Goal: Information Seeking & Learning: Learn about a topic

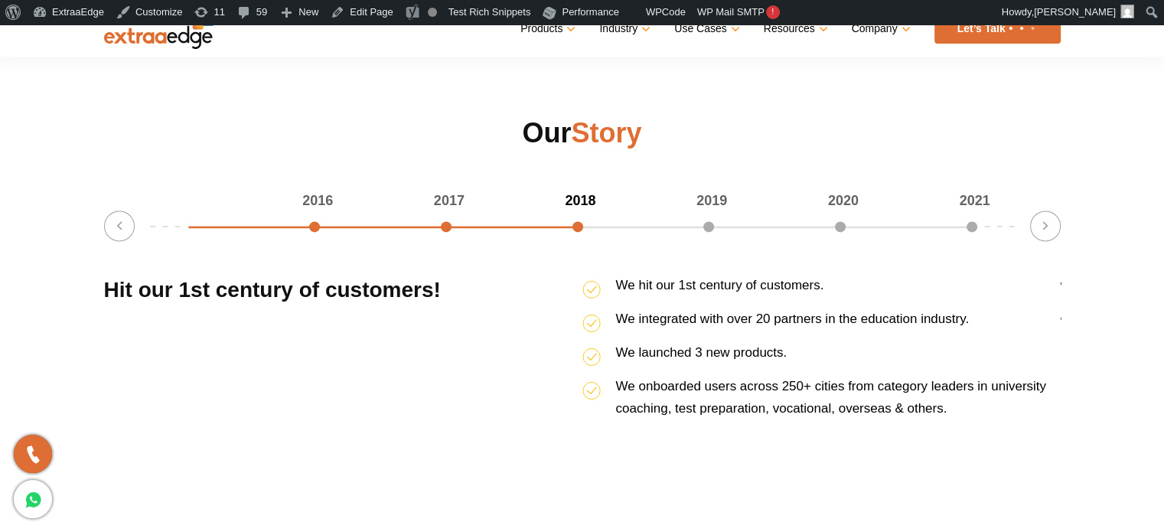
click at [34, 135] on section "Our Story 2016 2017 2018 2019 2020 2021 50% completed Previous Ended our financ…" at bounding box center [582, 284] width 1164 height 338
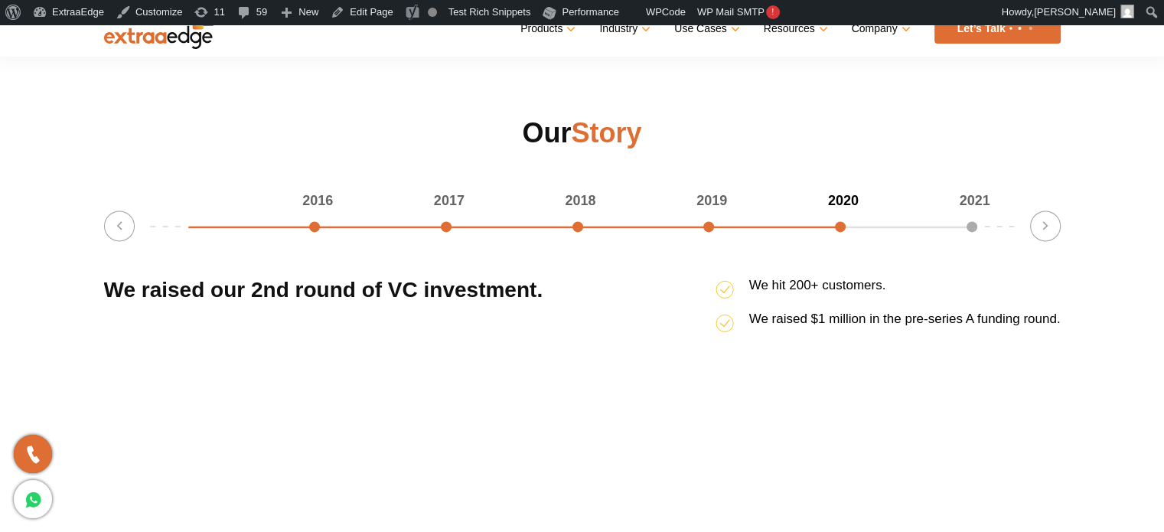
click at [46, 156] on section "Our Story 2016 2017 2018 2019 2020 2021 83.33333333333334% completed Previous E…" at bounding box center [582, 284] width 1164 height 338
click at [119, 229] on button "Previous" at bounding box center [119, 225] width 31 height 31
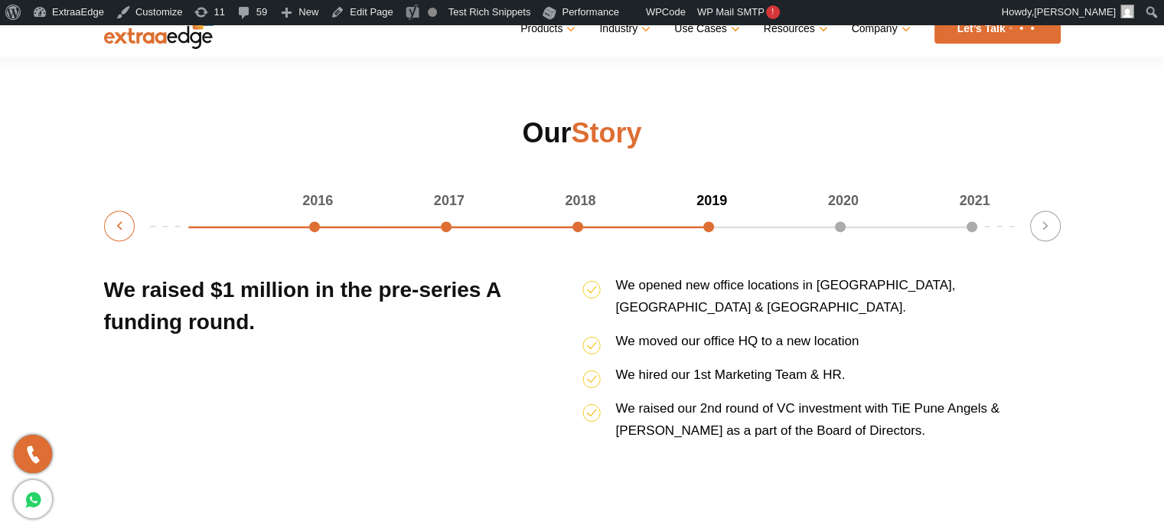
click at [119, 229] on button "Previous" at bounding box center [119, 225] width 31 height 31
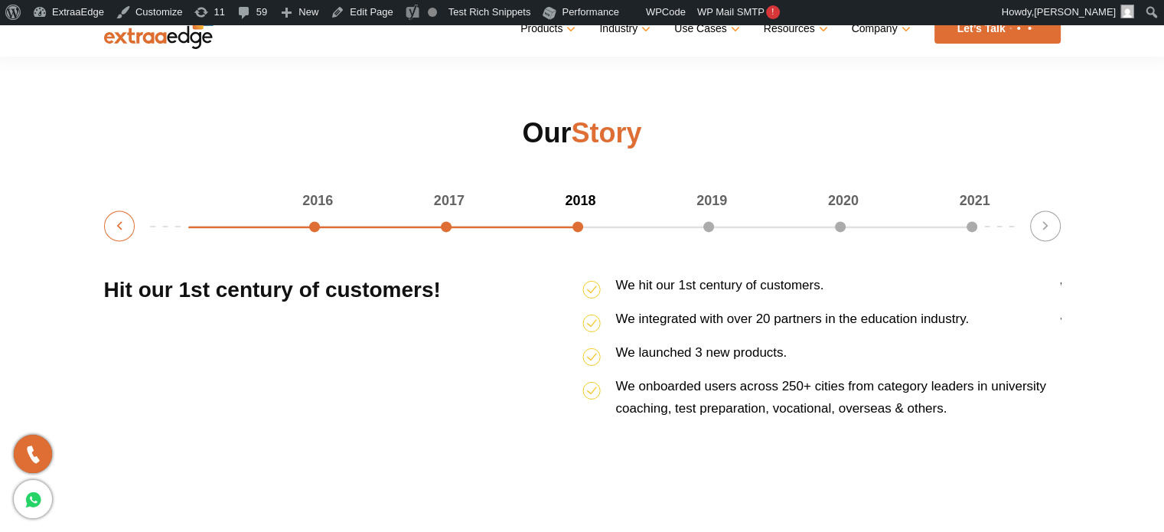
click at [119, 229] on button "Previous" at bounding box center [119, 225] width 31 height 31
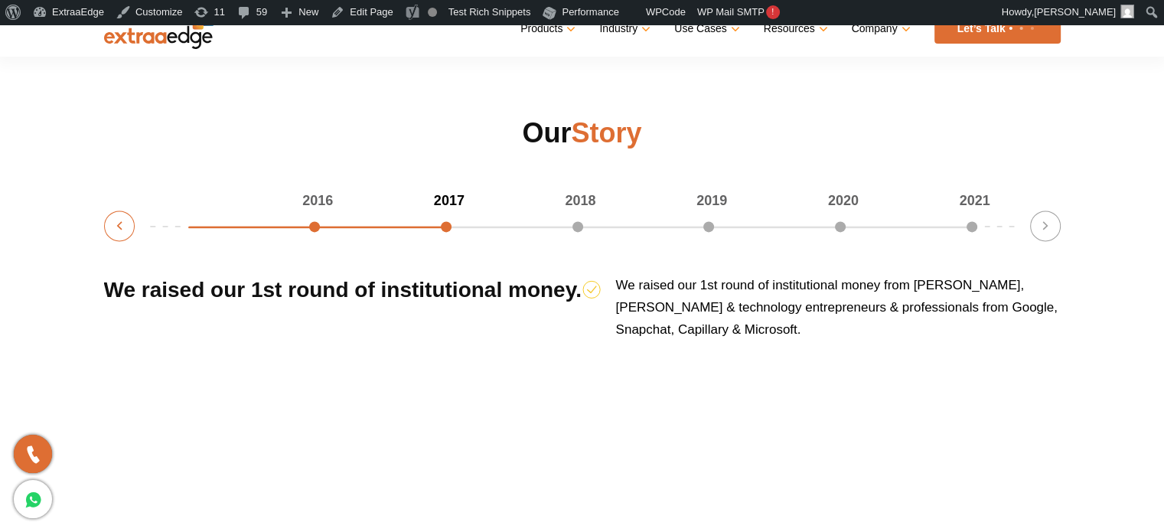
click at [119, 229] on button "Previous" at bounding box center [119, 225] width 31 height 31
click at [114, 227] on button "Previous" at bounding box center [119, 225] width 31 height 31
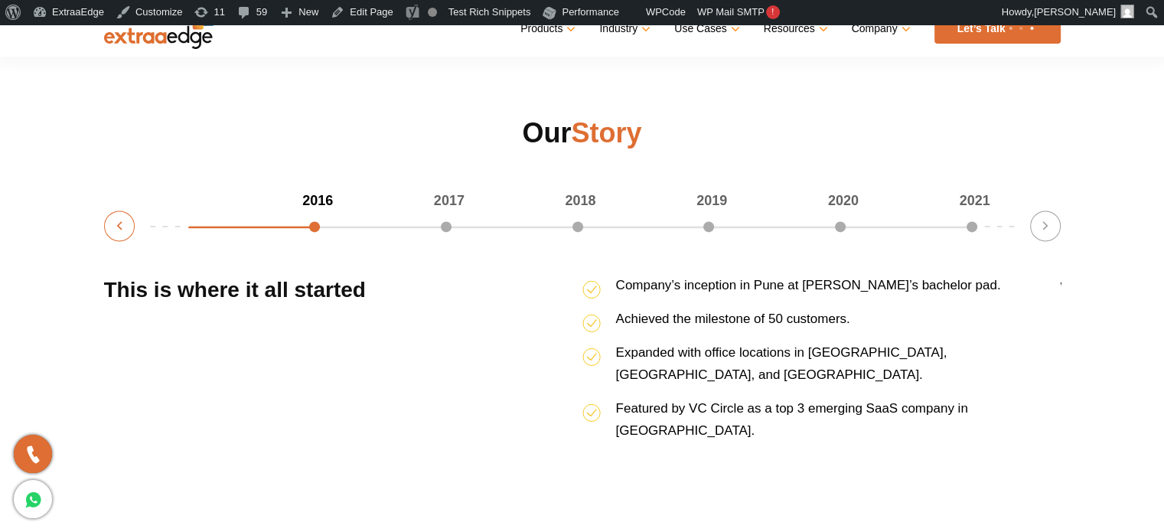
click at [115, 227] on button "Previous" at bounding box center [119, 225] width 31 height 31
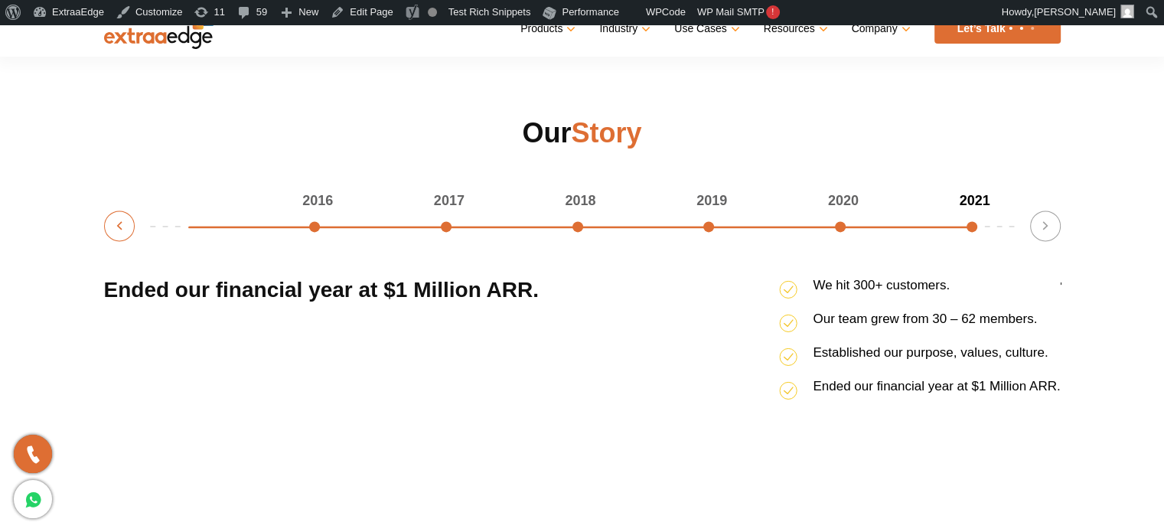
click at [115, 227] on button "Previous" at bounding box center [119, 225] width 31 height 31
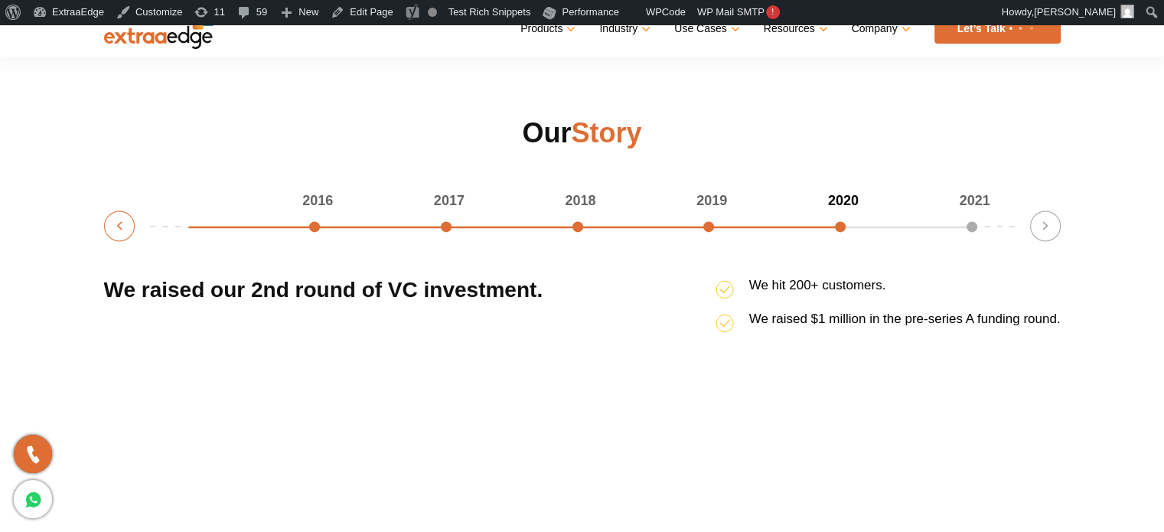
click at [115, 227] on button "Previous" at bounding box center [119, 225] width 31 height 31
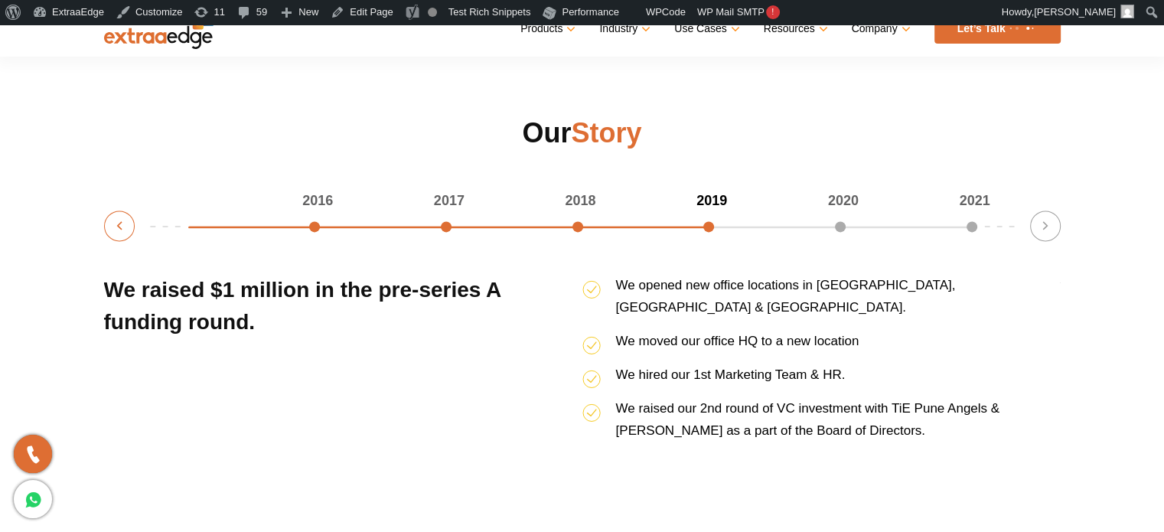
click at [115, 227] on button "Previous" at bounding box center [119, 225] width 31 height 31
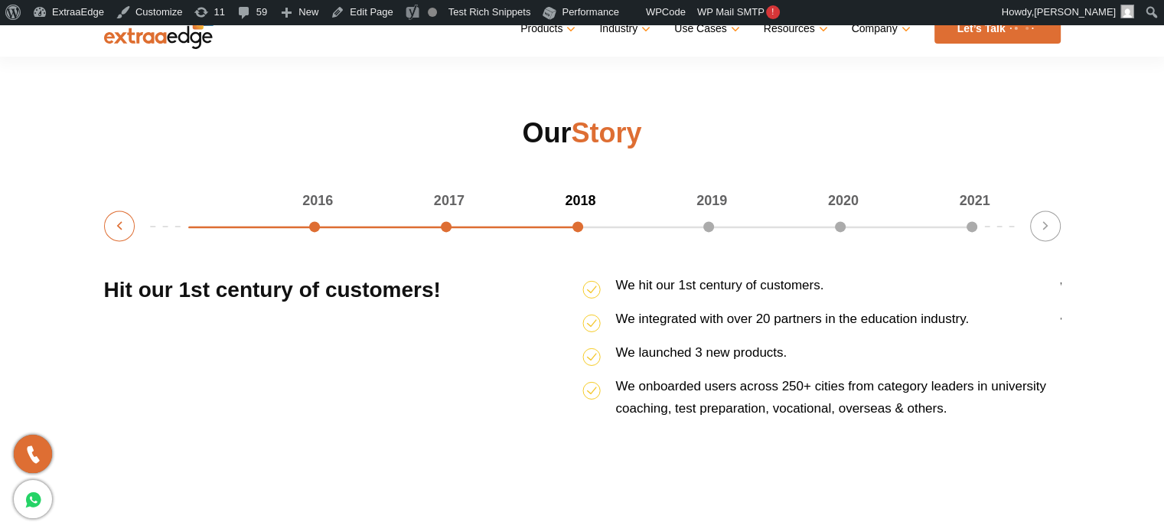
click at [115, 227] on button "Previous" at bounding box center [119, 225] width 31 height 31
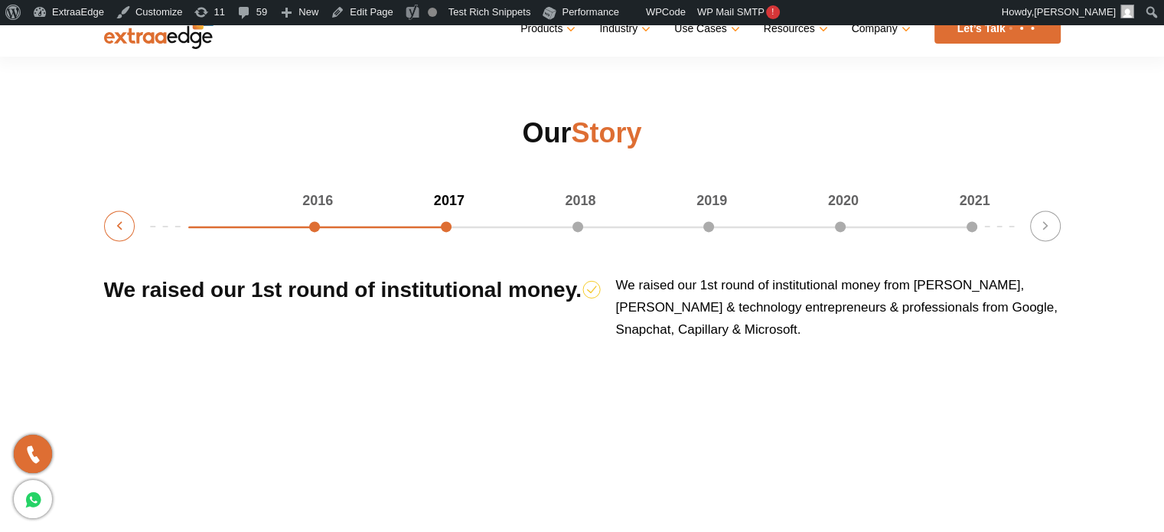
click at [115, 227] on button "Previous" at bounding box center [119, 225] width 31 height 31
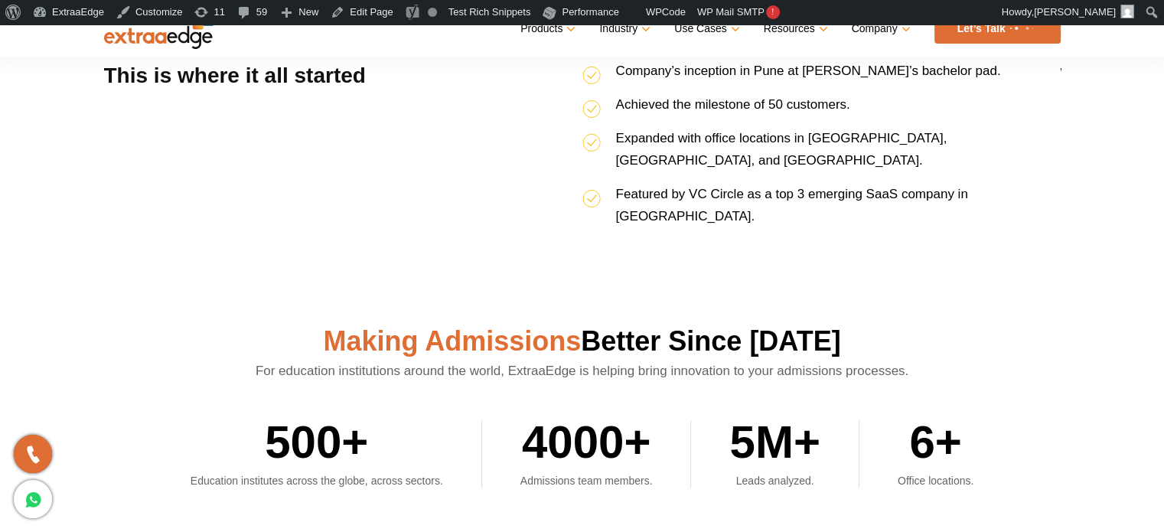
scroll to position [2296, 0]
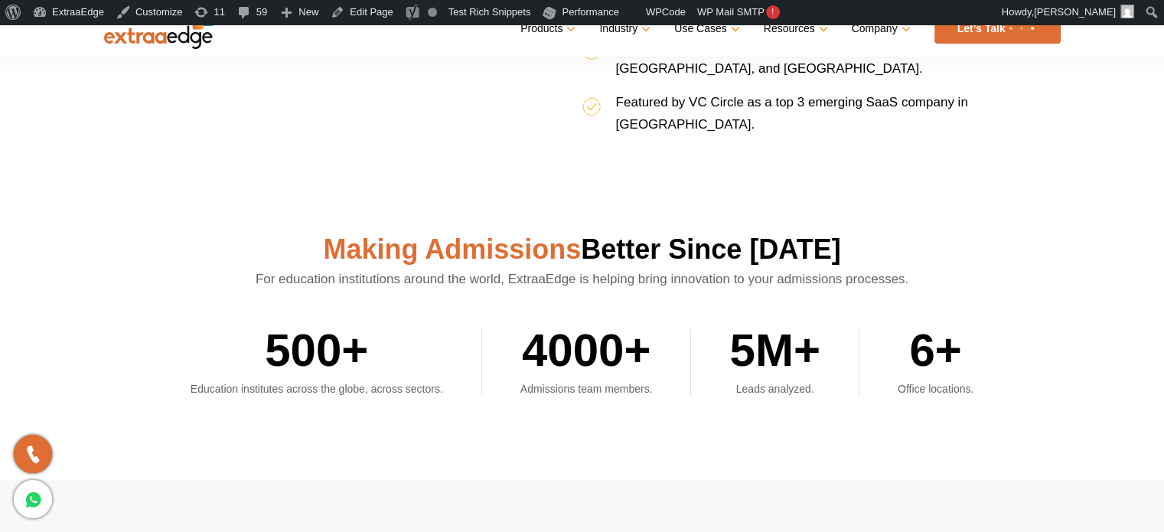
click at [122, 231] on h2 "Making Admissions Better Since [DATE]" at bounding box center [582, 249] width 957 height 37
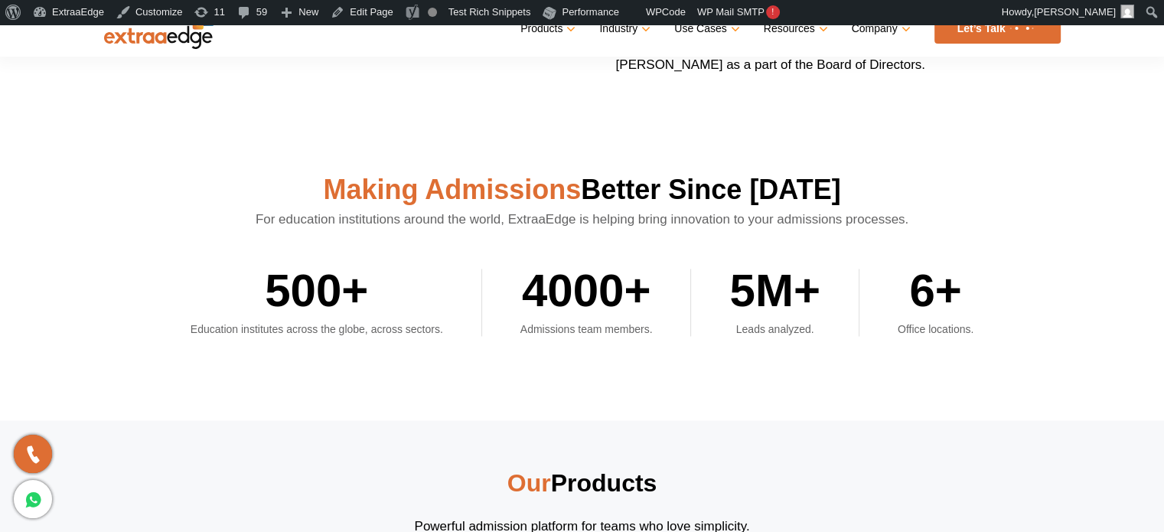
scroll to position [2372, 0]
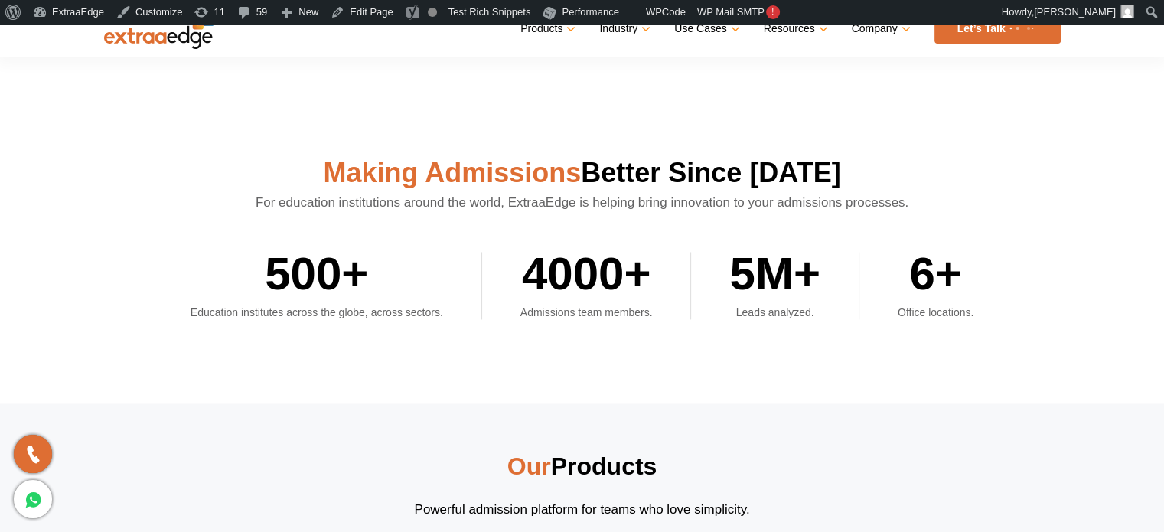
click at [113, 246] on ul "500+ Education institutes across the globe, across sectors. 4000+ Admissions te…" at bounding box center [582, 267] width 957 height 106
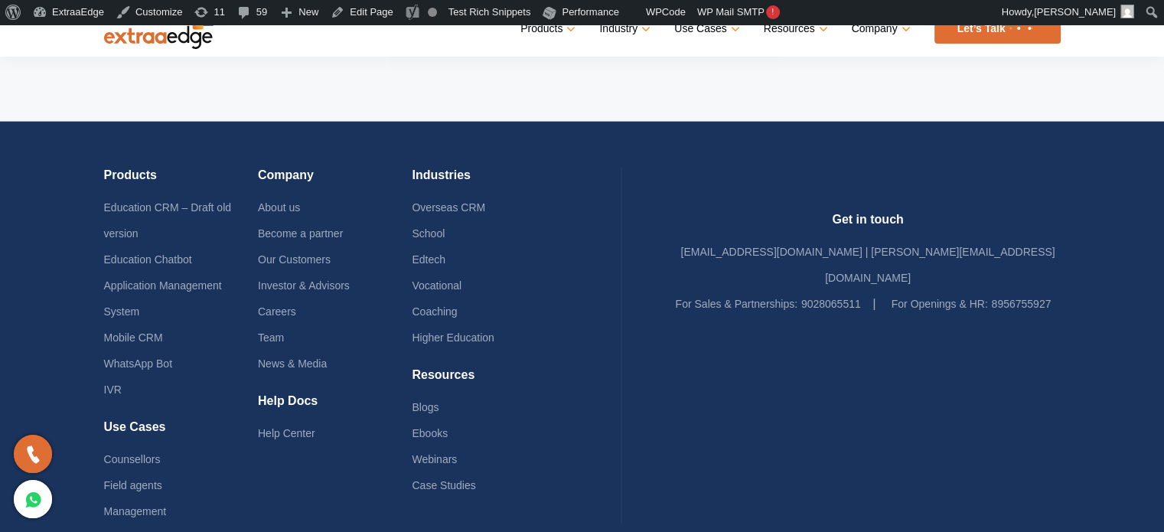
scroll to position [3444, 0]
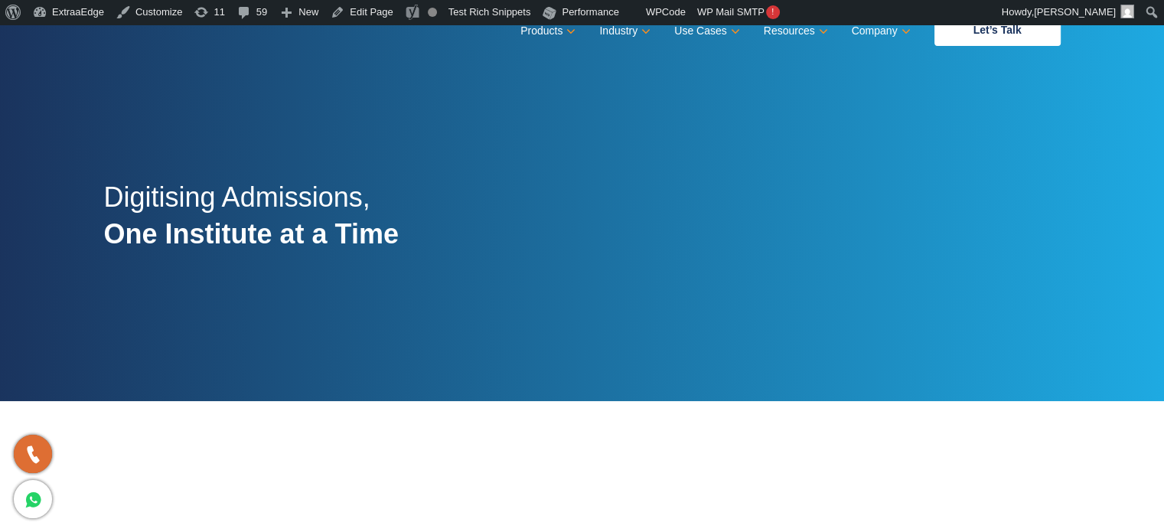
scroll to position [0, 0]
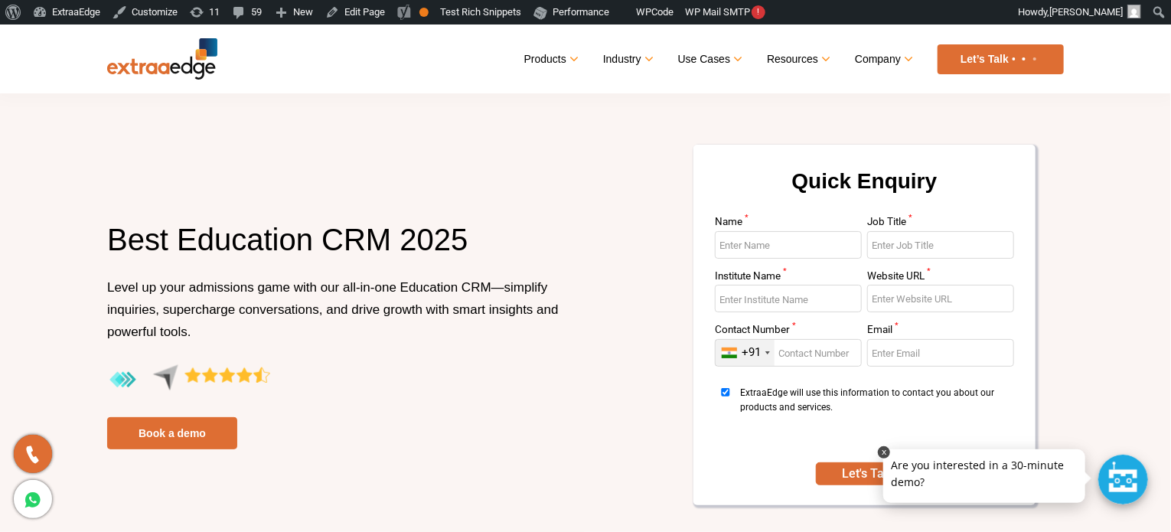
click at [884, 451] on link at bounding box center [884, 452] width 12 height 12
